Goal: Task Accomplishment & Management: Manage account settings

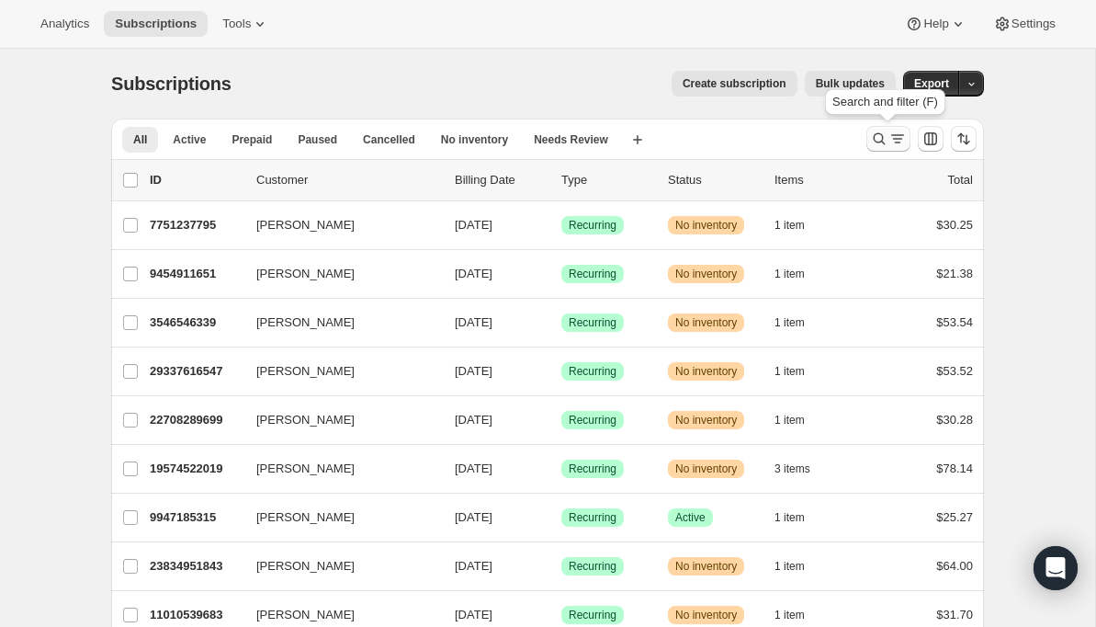
click at [885, 135] on icon "Search and filter results" at bounding box center [879, 139] width 18 height 18
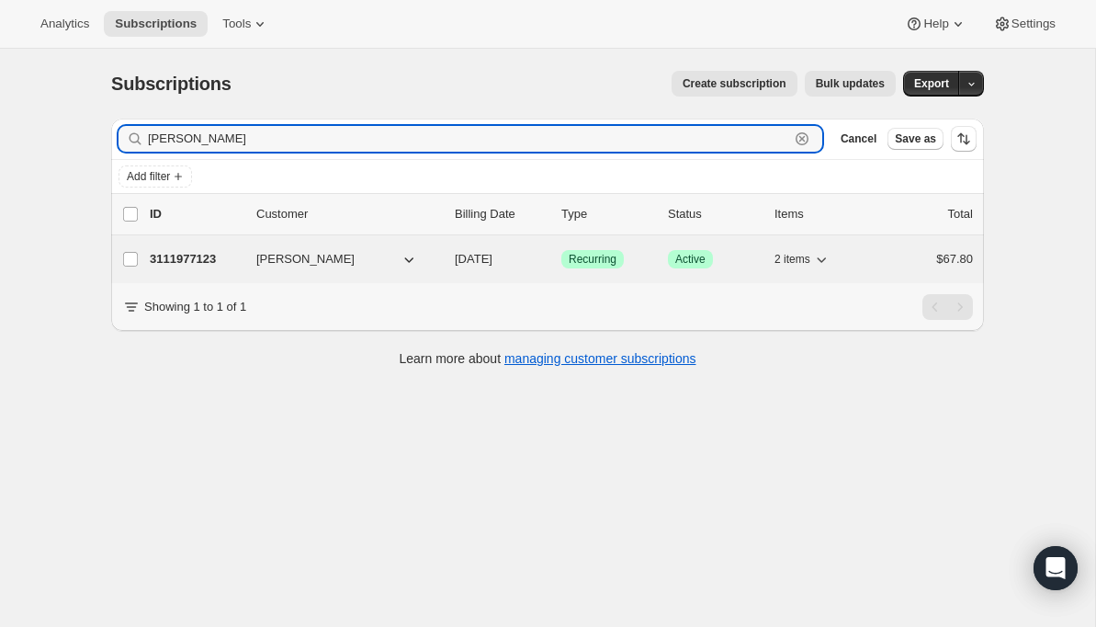
type input "[PERSON_NAME]"
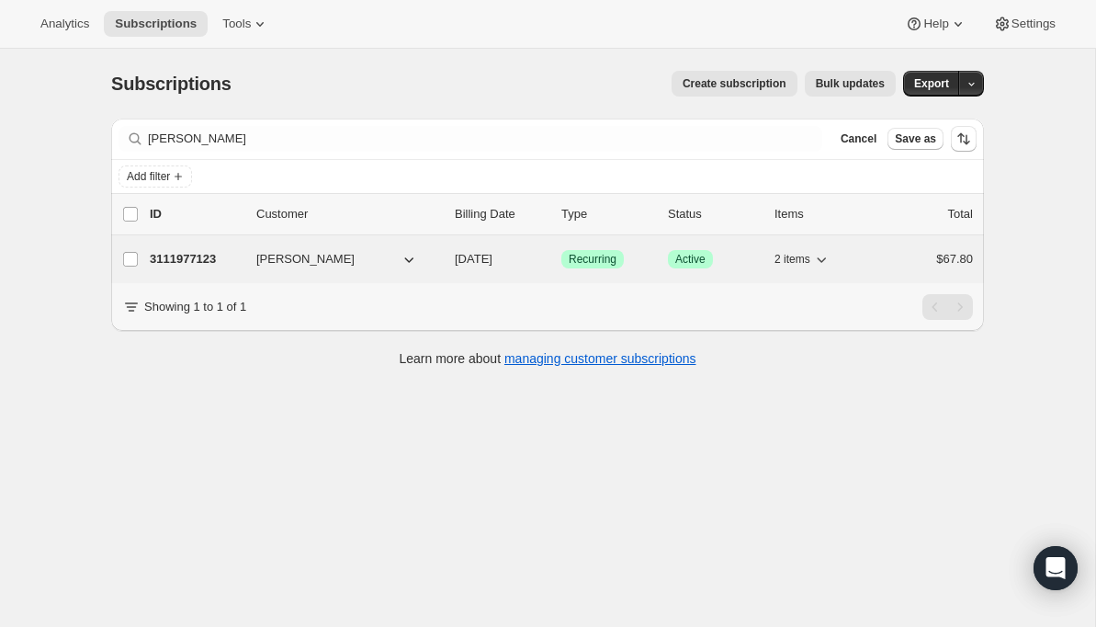
click at [205, 256] on p "3111977123" at bounding box center [196, 259] width 92 height 18
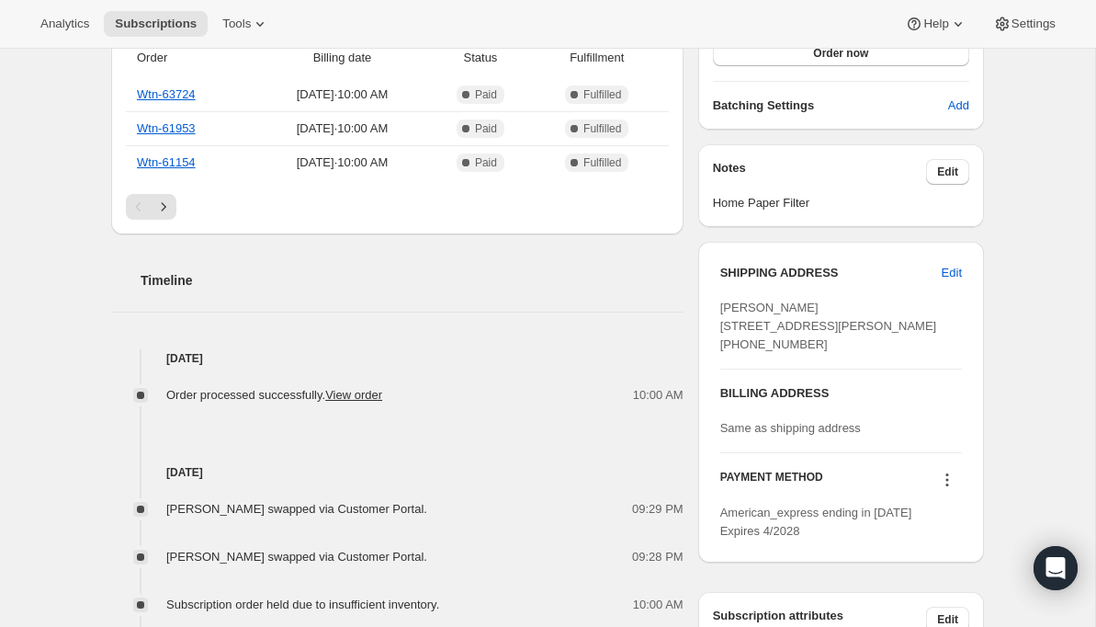
scroll to position [549, 0]
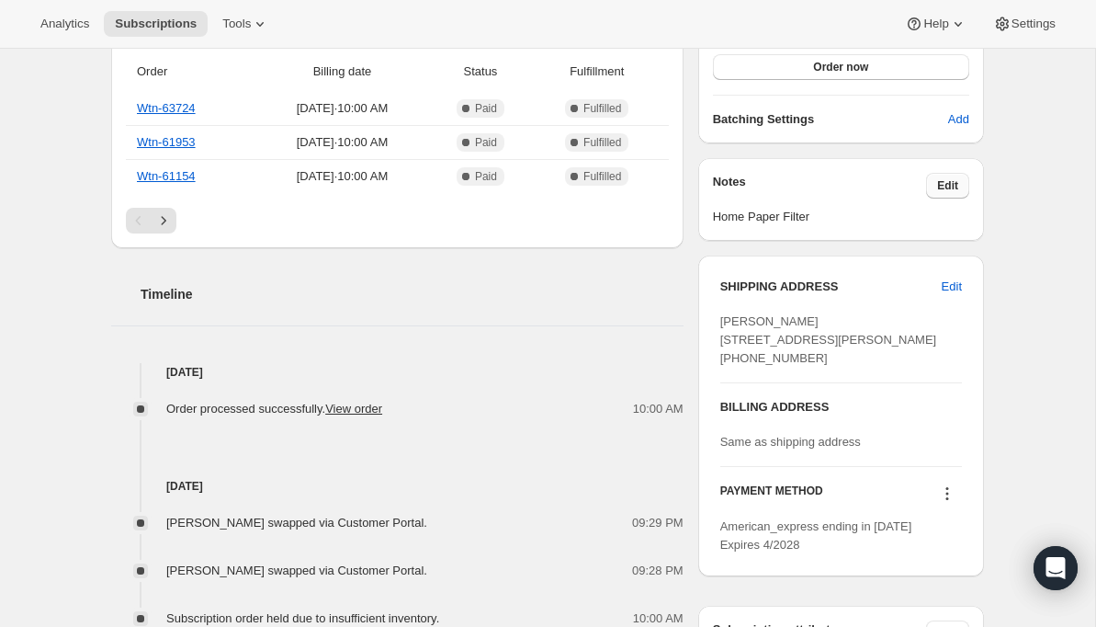
click at [949, 185] on span "Edit" at bounding box center [947, 185] width 21 height 15
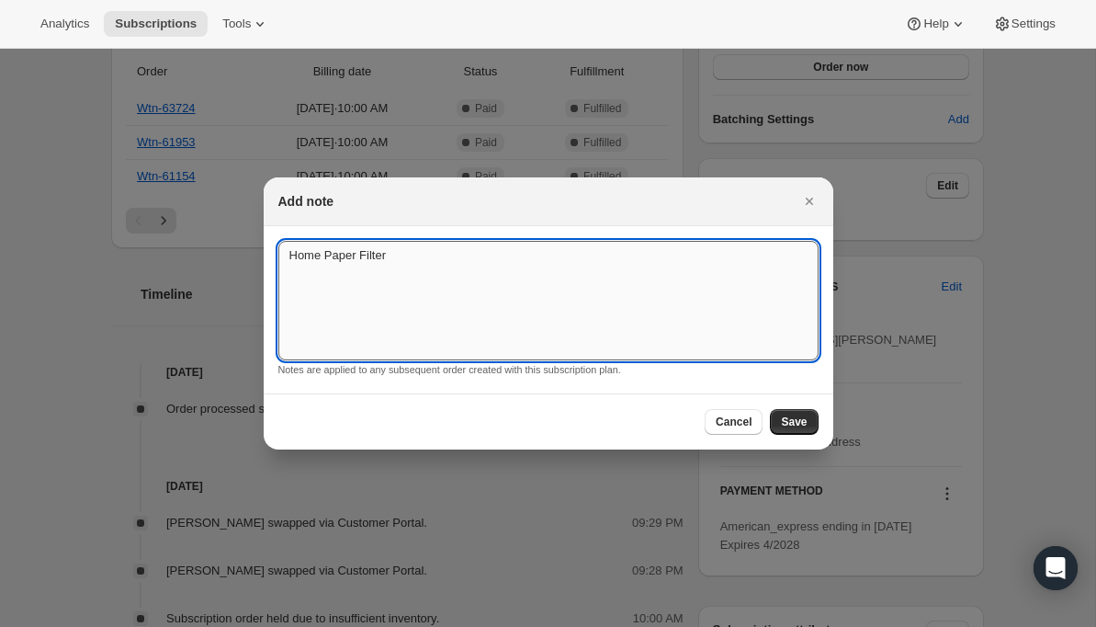
click at [422, 251] on textarea "Home Paper Filter" at bounding box center [548, 300] width 540 height 119
click at [795, 416] on span "Save" at bounding box center [794, 421] width 26 height 15
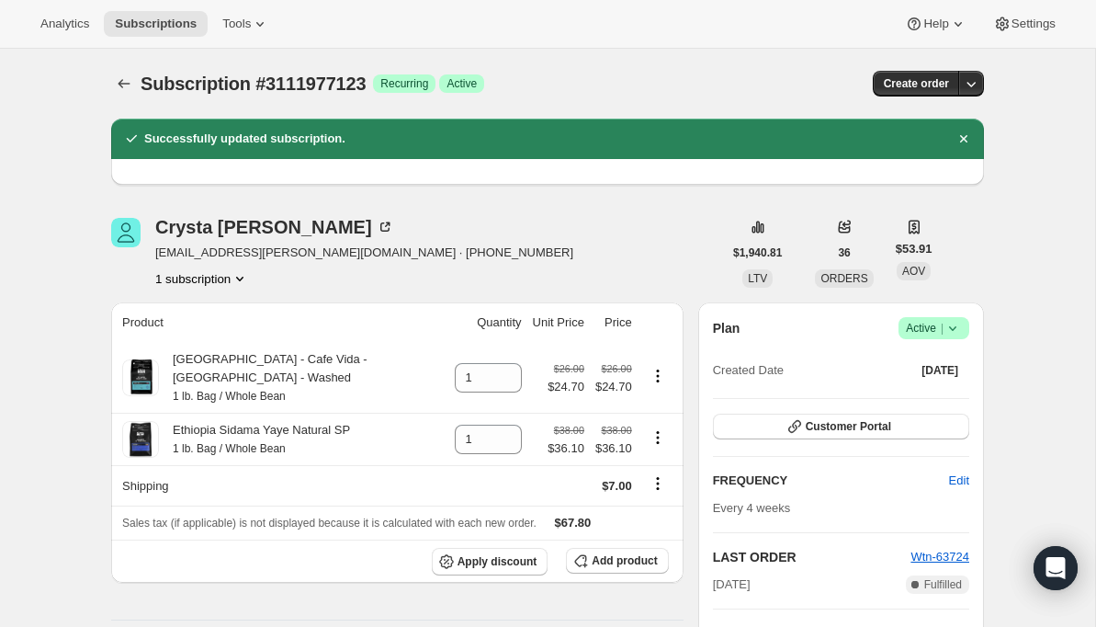
scroll to position [0, 0]
